Goal: Check status: Check status

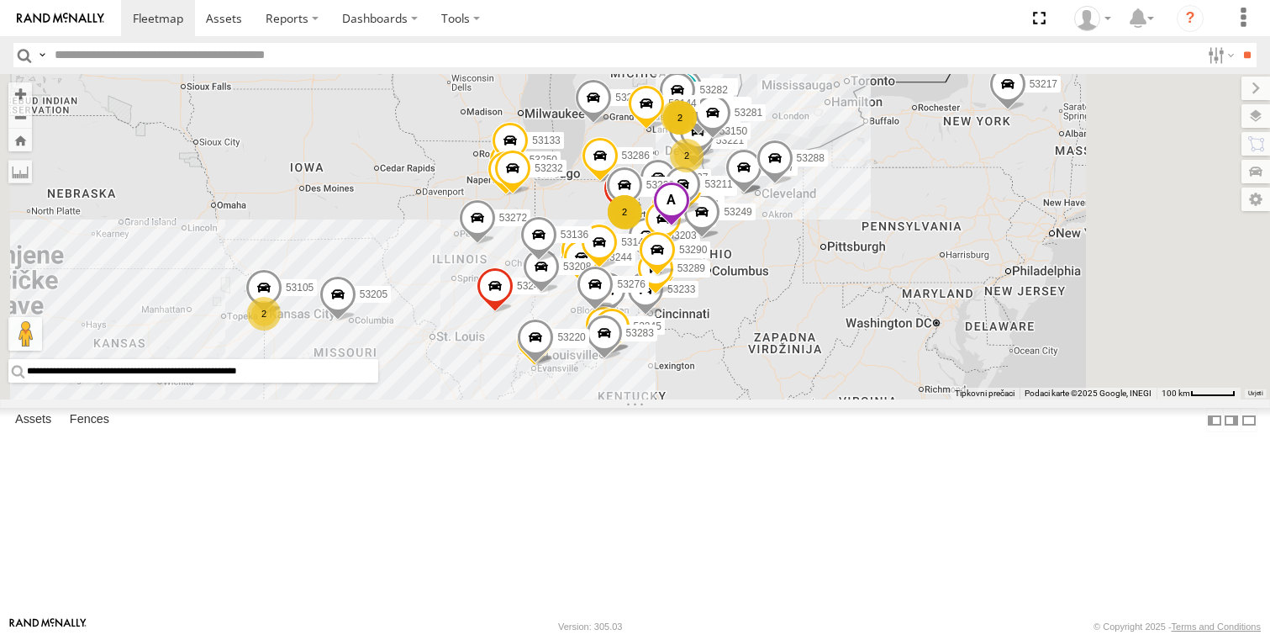
click at [689, 227] on span at bounding box center [670, 204] width 37 height 45
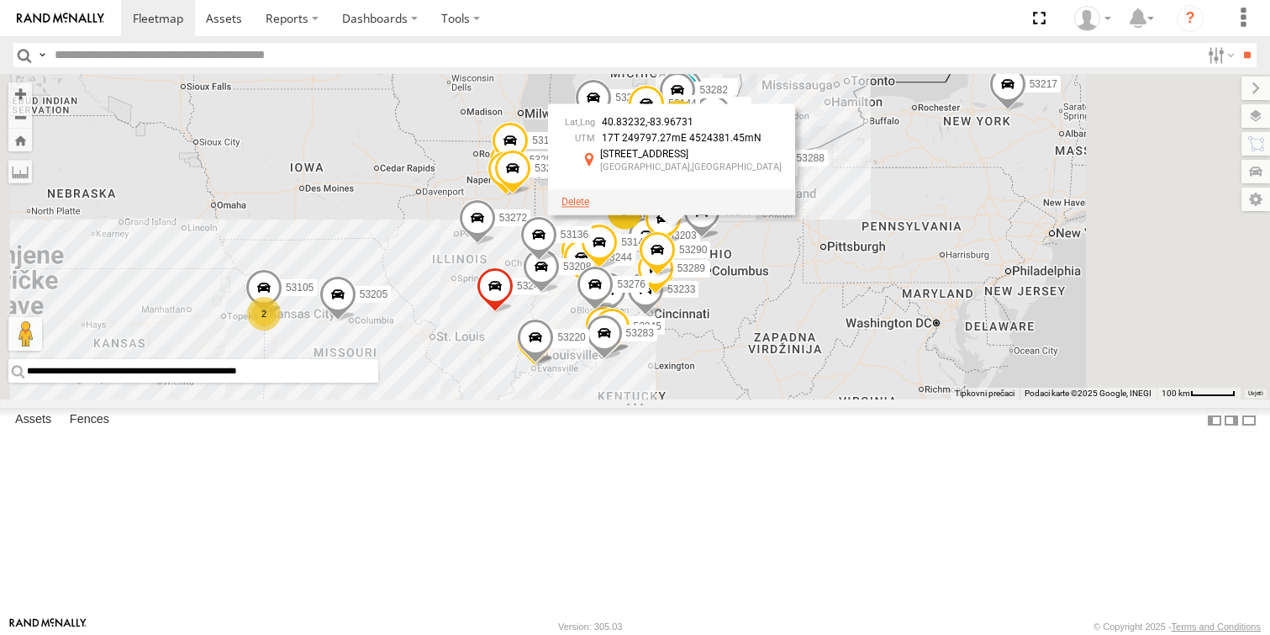
click at [589, 208] on span at bounding box center [576, 202] width 28 height 12
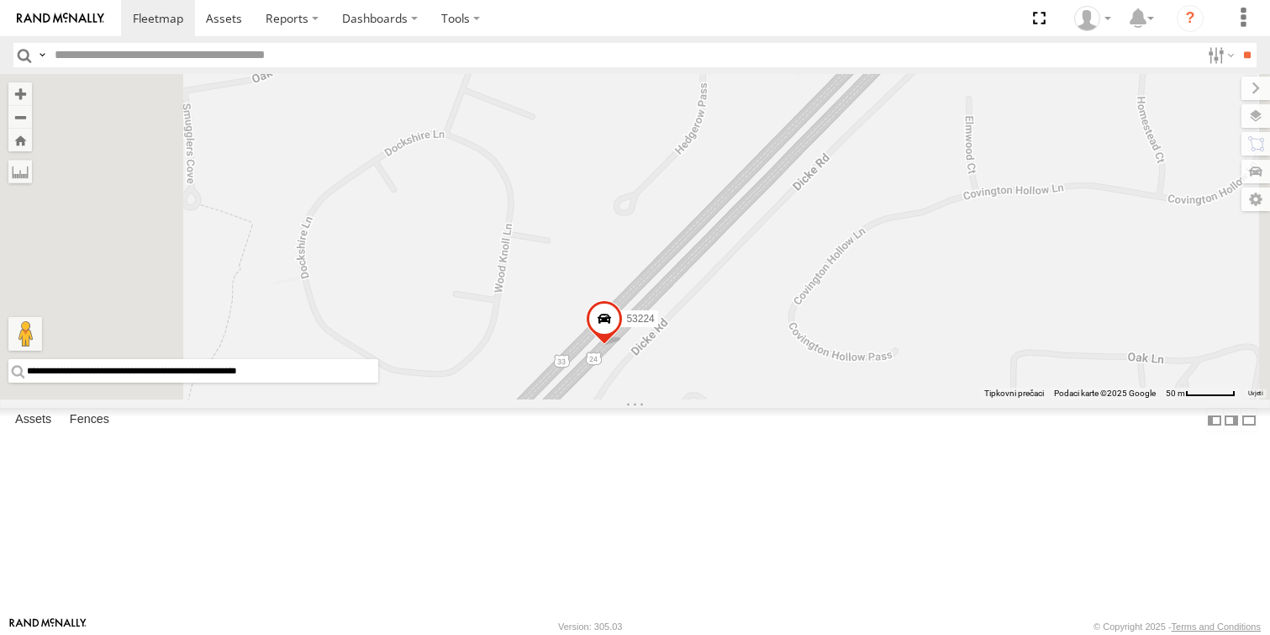
click at [623, 345] on span at bounding box center [604, 321] width 37 height 45
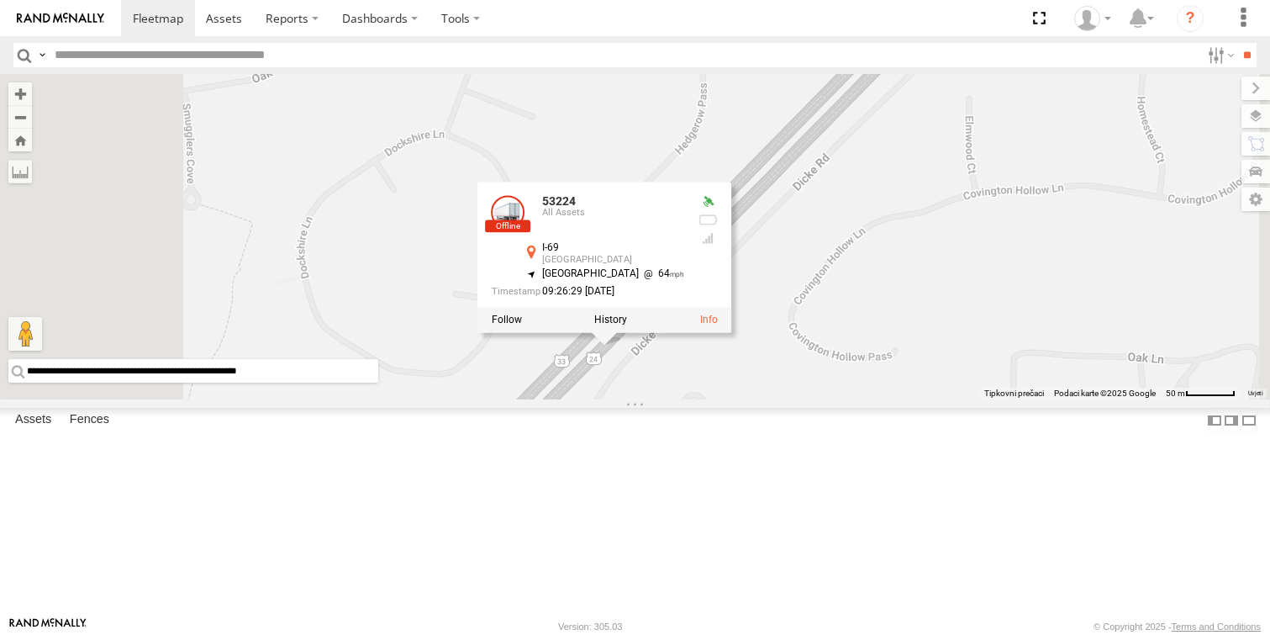
click at [1257, 109] on label at bounding box center [1256, 116] width 29 height 24
click at [0, 0] on span "Basemaps" at bounding box center [0, 0] width 0 height 0
click at [0, 0] on span "Satellite + Roadmap" at bounding box center [0, 0] width 0 height 0
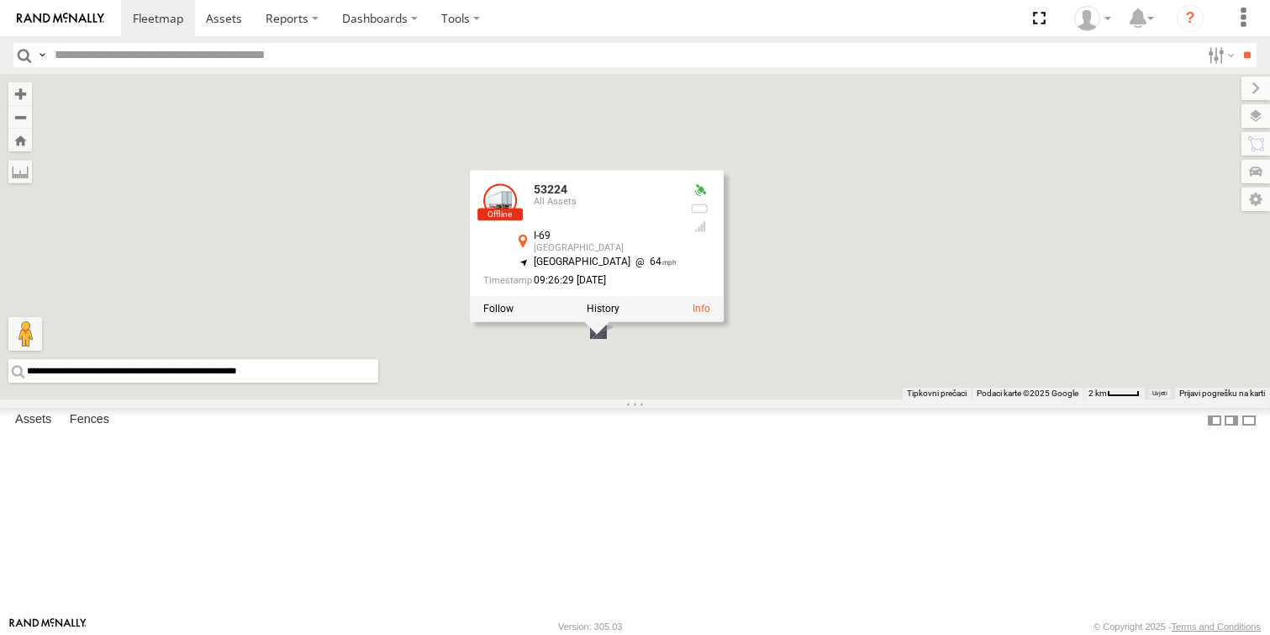
click at [978, 336] on div "53272 53149 53247 53233 53203 53130 53231 53148 53105 53217 53208 53142 53137 5…" at bounding box center [635, 236] width 1270 height 325
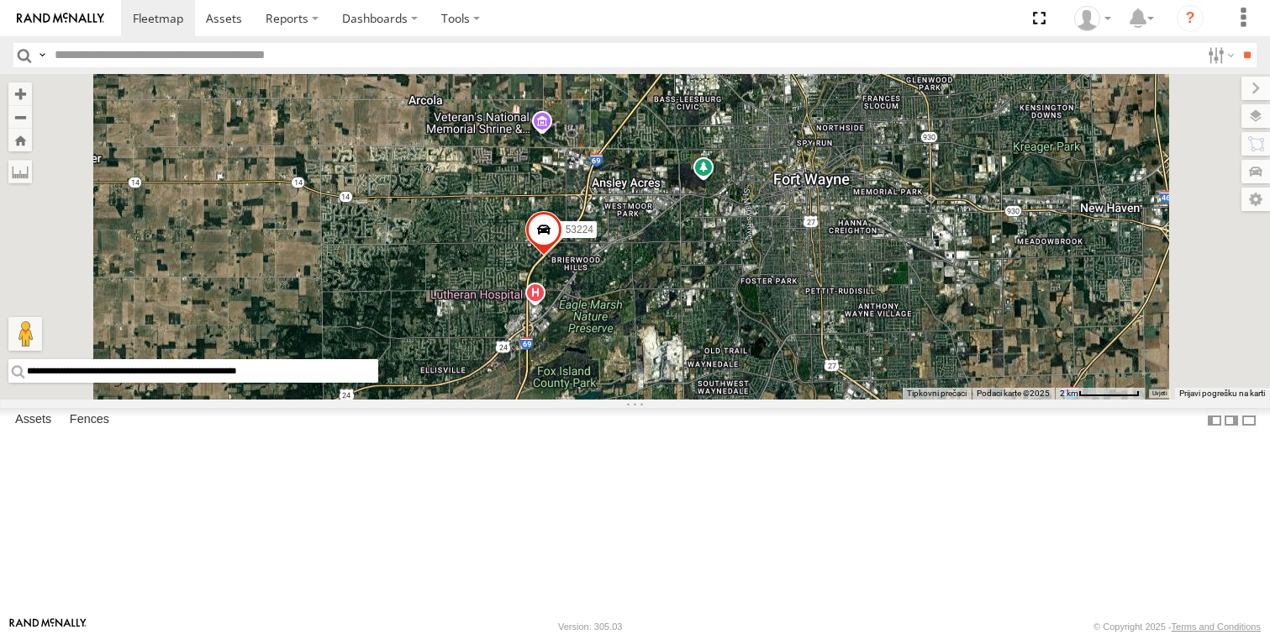
drag, startPoint x: 770, startPoint y: 547, endPoint x: 810, endPoint y: 365, distance: 186.8
click at [810, 365] on div "53272 53149 53247 53233 53203 53130 53231 53148 53105 53217 53208 53142 53137 5…" at bounding box center [635, 236] width 1270 height 325
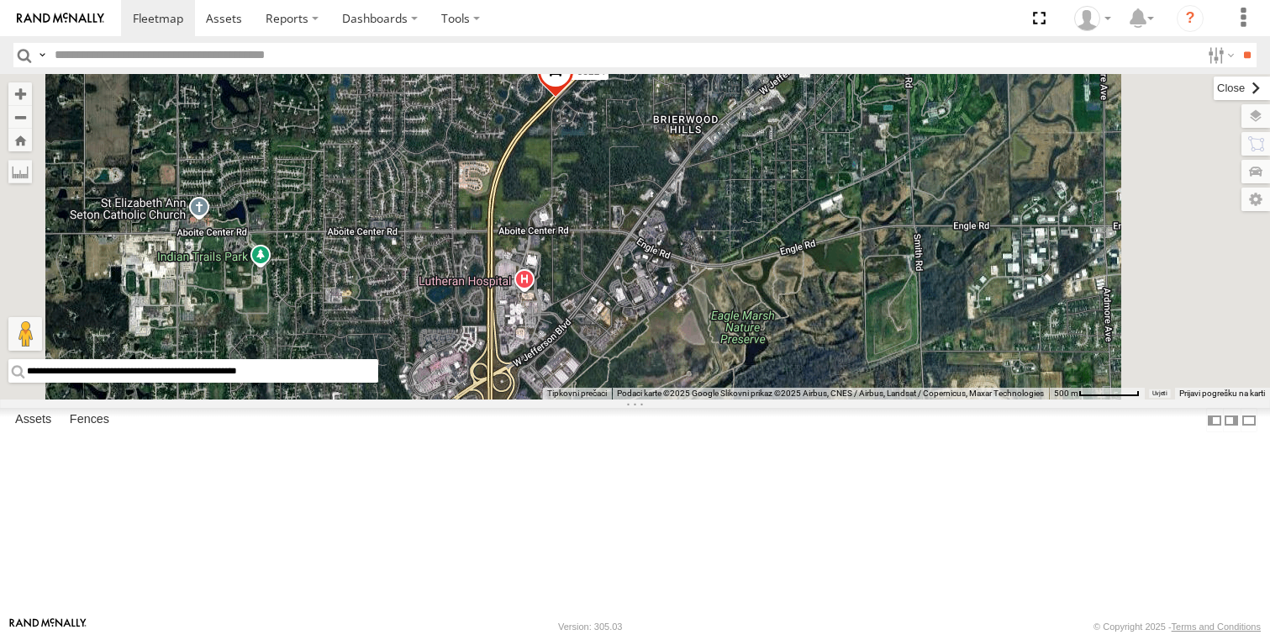
click at [1214, 87] on label at bounding box center [1242, 88] width 56 height 24
